Goal: Transaction & Acquisition: Purchase product/service

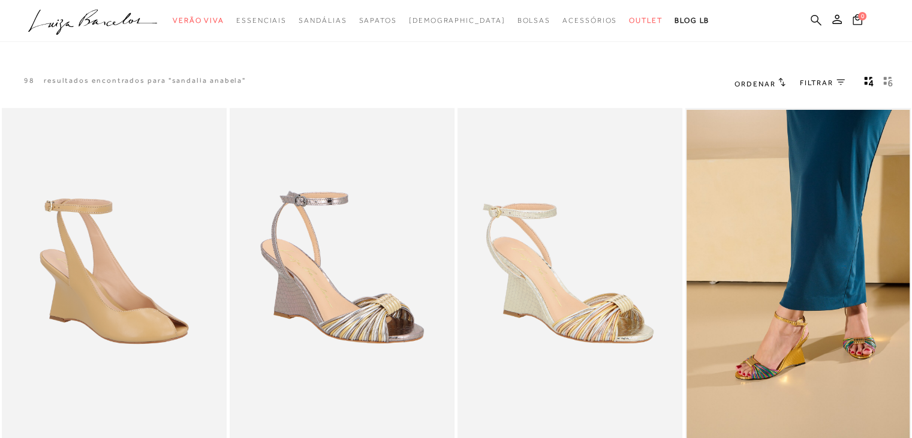
click at [815, 23] on icon at bounding box center [815, 19] width 11 height 11
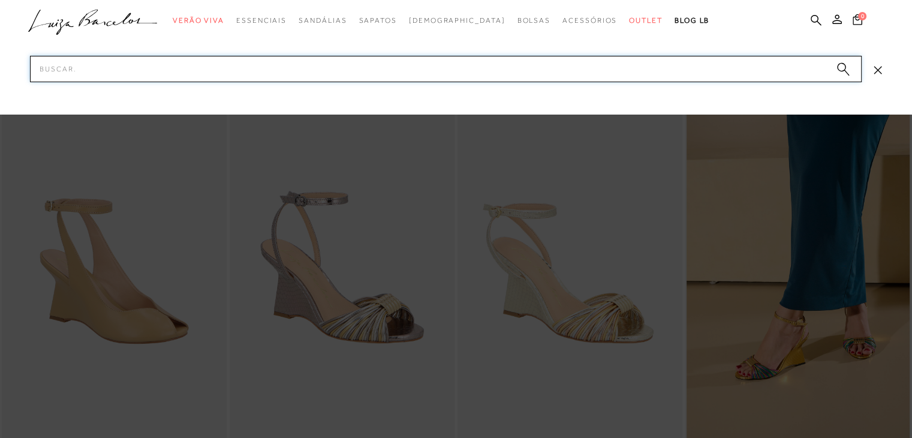
click at [549, 69] on input "Pesquisar" at bounding box center [445, 69] width 831 height 26
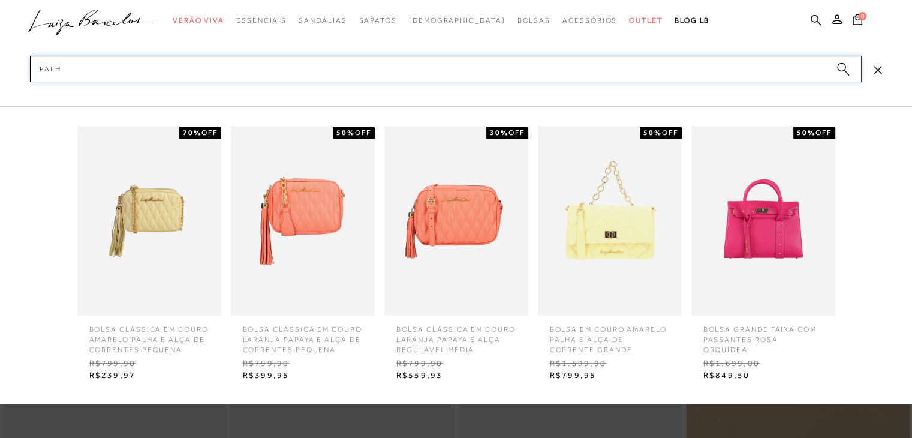
type input "palha"
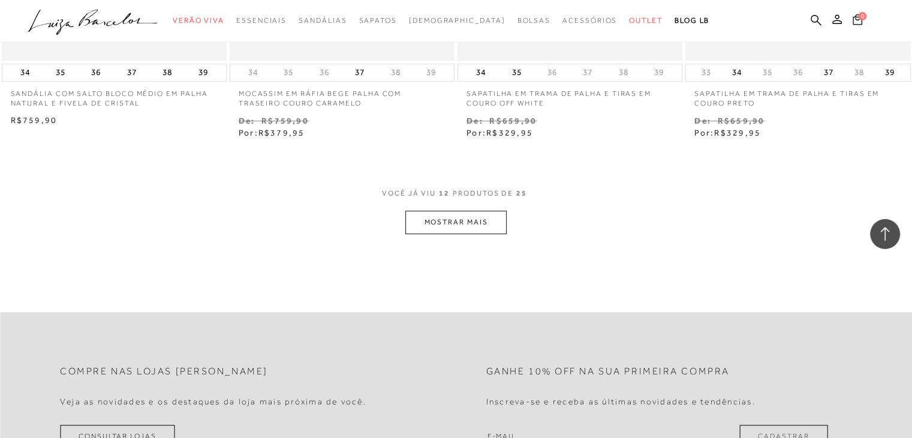
scroll to position [1230, 0]
click at [452, 213] on button "MOSTRAR MAIS" at bounding box center [455, 221] width 101 height 23
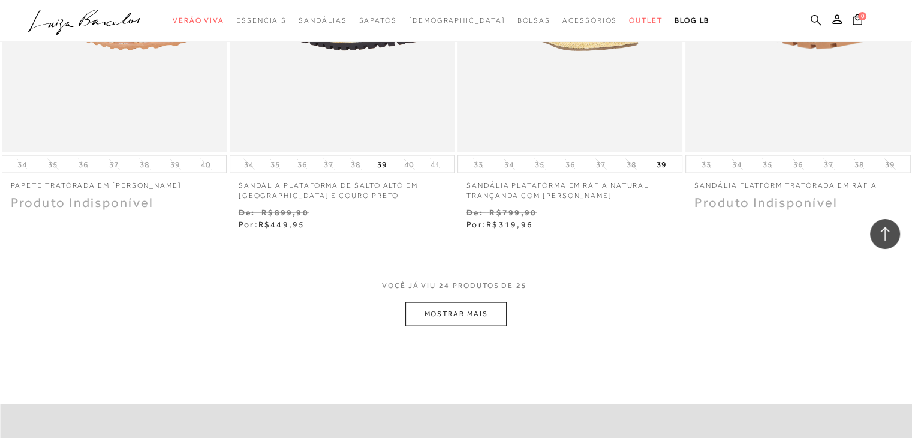
scroll to position [2474, 0]
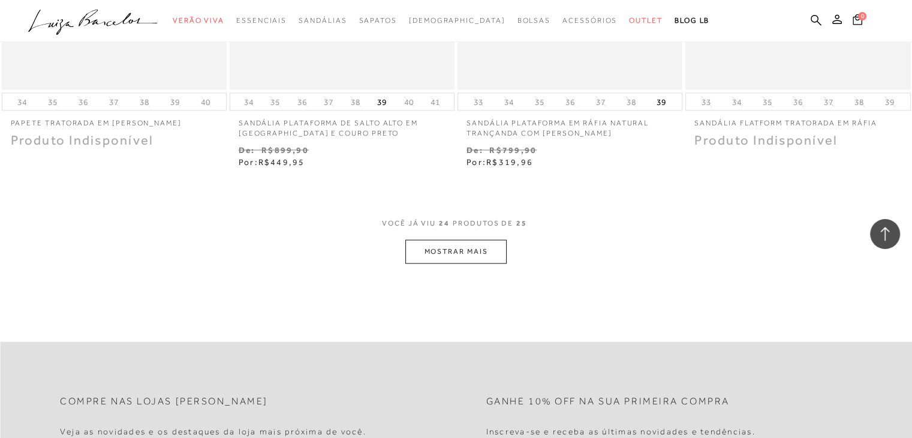
click at [445, 240] on button "MOSTRAR MAIS" at bounding box center [455, 251] width 101 height 23
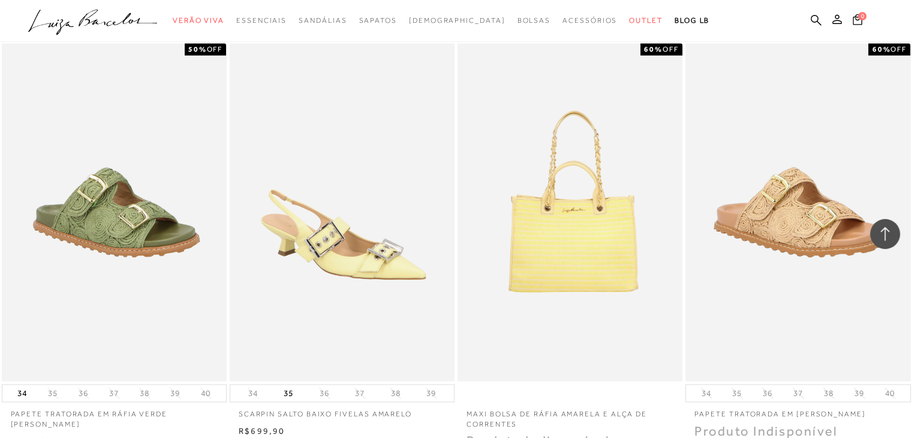
scroll to position [1751, 0]
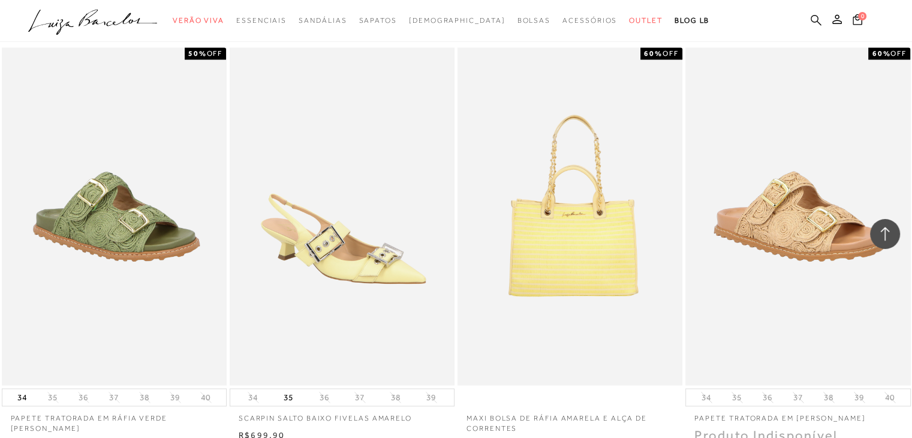
click at [813, 21] on icon at bounding box center [815, 19] width 11 height 11
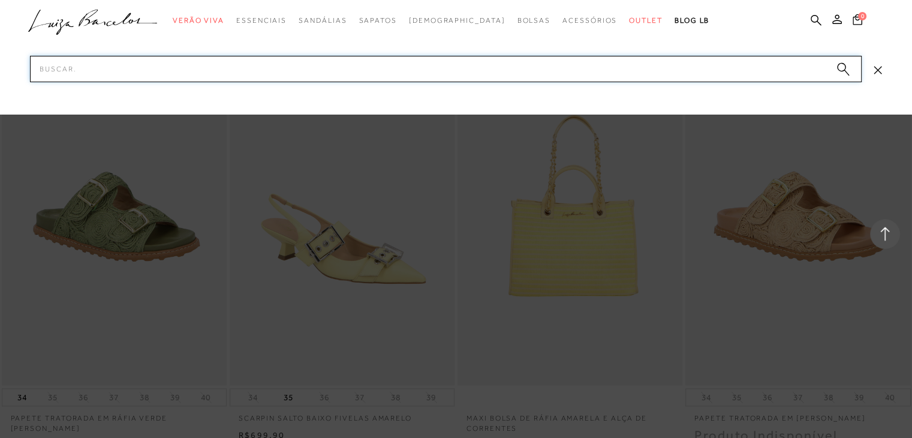
click at [720, 68] on input "Pesquisar" at bounding box center [445, 69] width 831 height 26
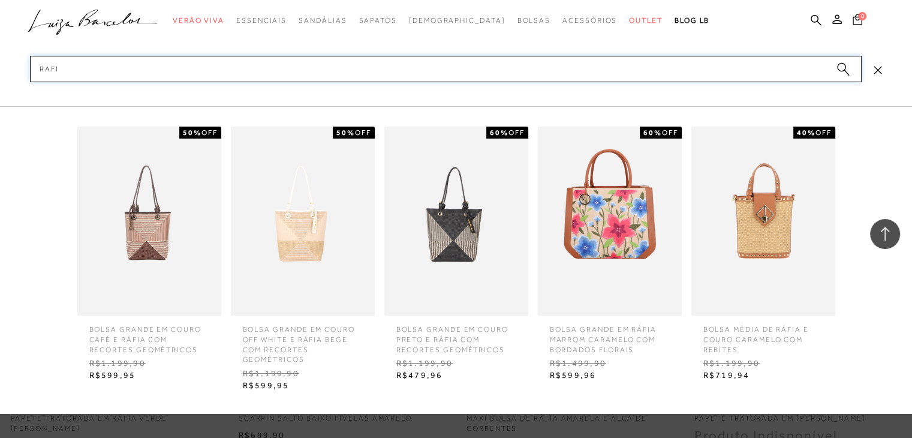
type input "rafia"
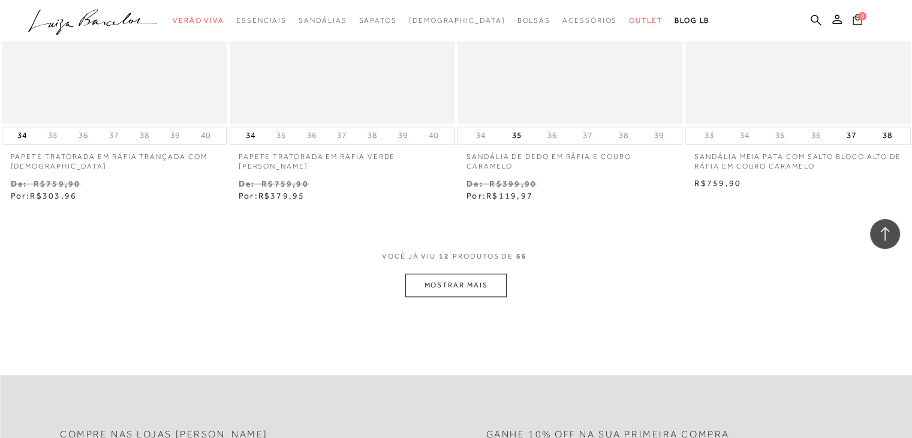
scroll to position [1211, 0]
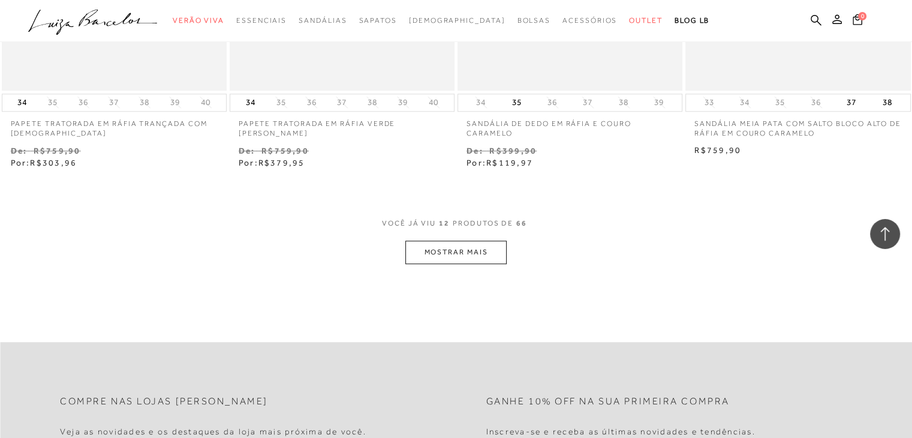
click at [468, 255] on button "MOSTRAR MAIS" at bounding box center [455, 251] width 101 height 23
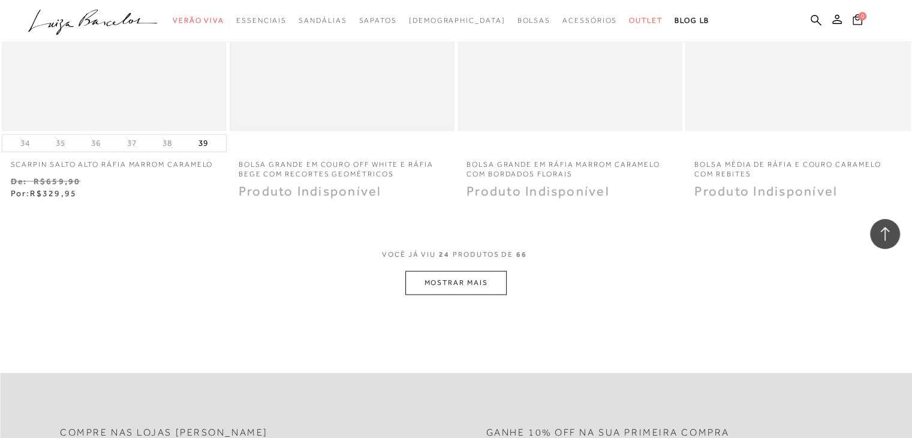
scroll to position [2454, 0]
click at [450, 276] on button "MOSTRAR MAIS" at bounding box center [455, 281] width 101 height 23
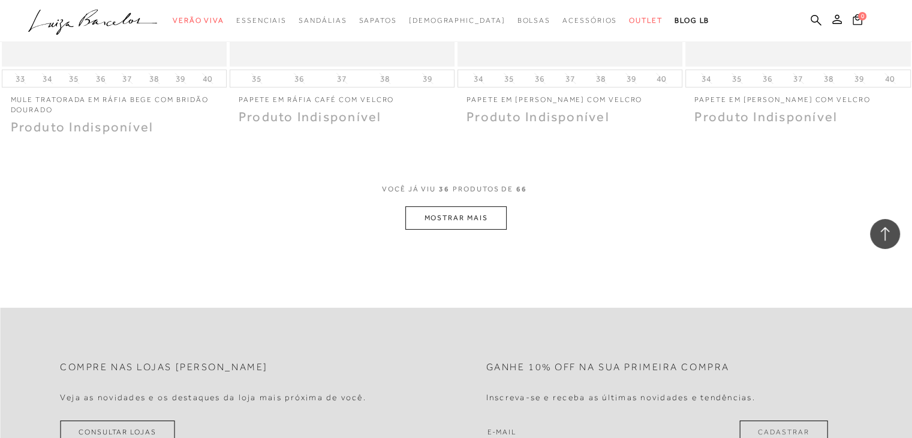
scroll to position [3778, 0]
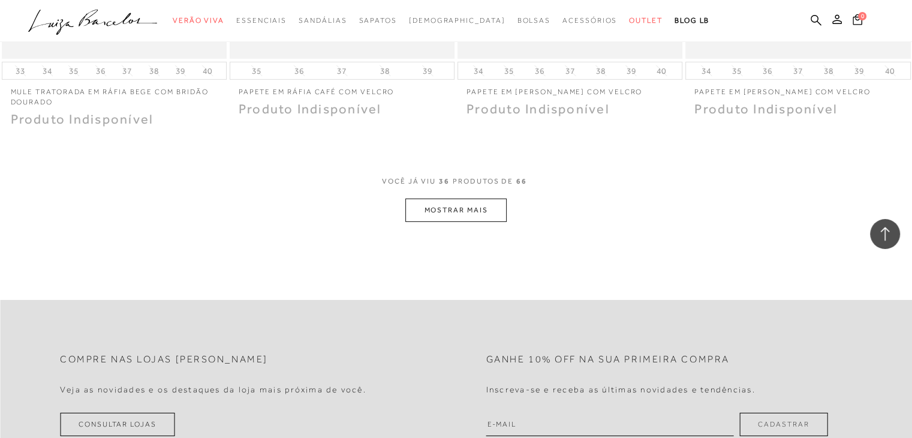
click at [465, 215] on button "MOSTRAR MAIS" at bounding box center [455, 209] width 101 height 23
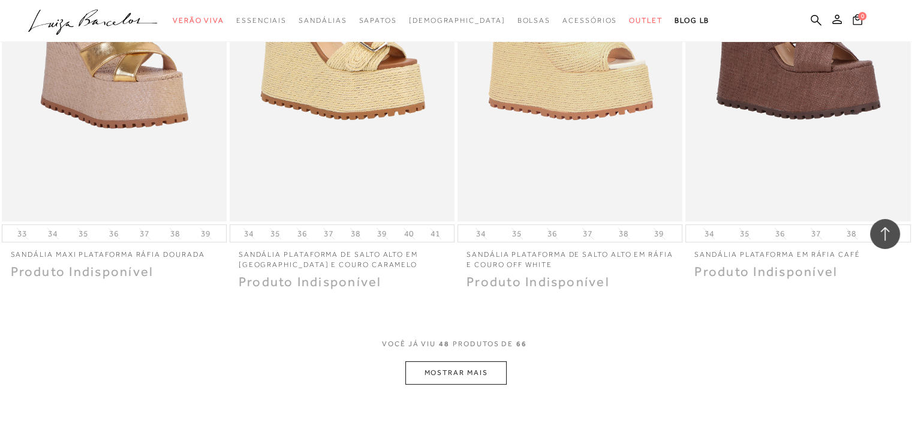
scroll to position [4960, 0]
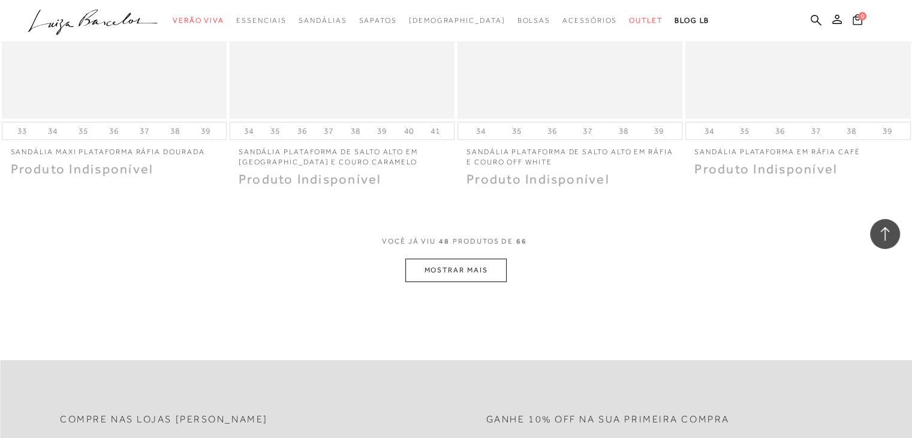
click at [462, 266] on button "MOSTRAR MAIS" at bounding box center [455, 269] width 101 height 23
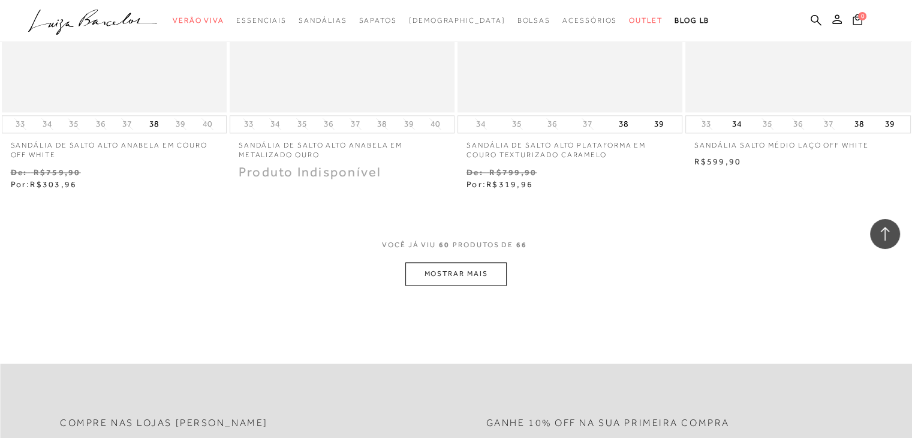
scroll to position [6253, 0]
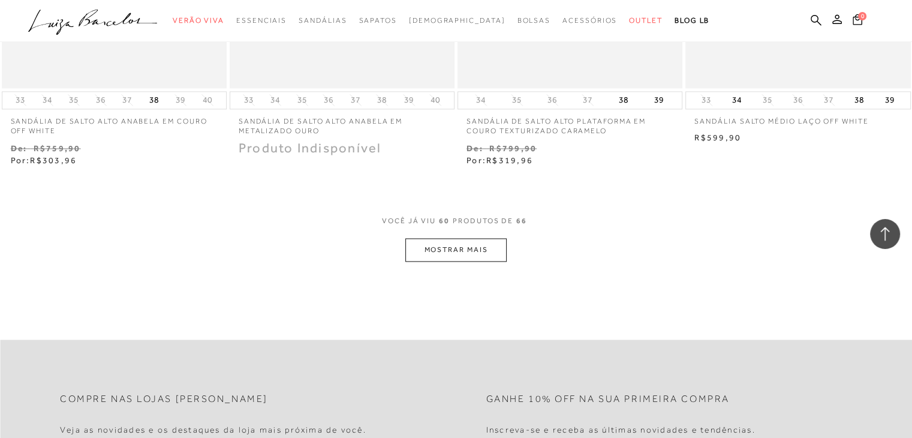
click at [465, 245] on button "MOSTRAR MAIS" at bounding box center [455, 249] width 101 height 23
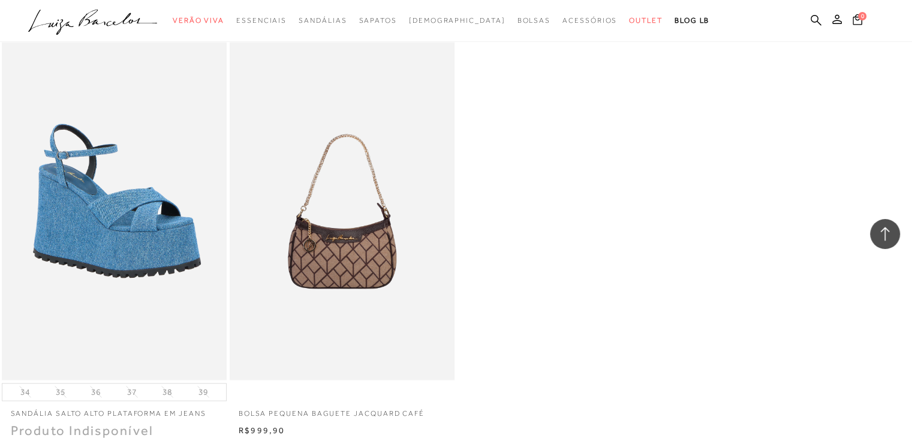
scroll to position [6425, 0]
